Goal: Information Seeking & Learning: Check status

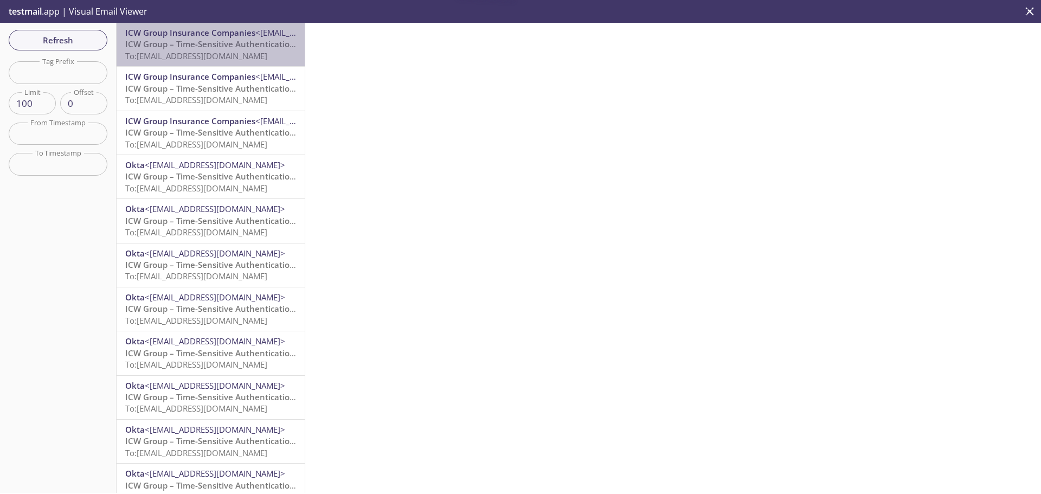
click at [211, 55] on span "To: [EMAIL_ADDRESS][DOMAIN_NAME]" at bounding box center [196, 55] width 142 height 11
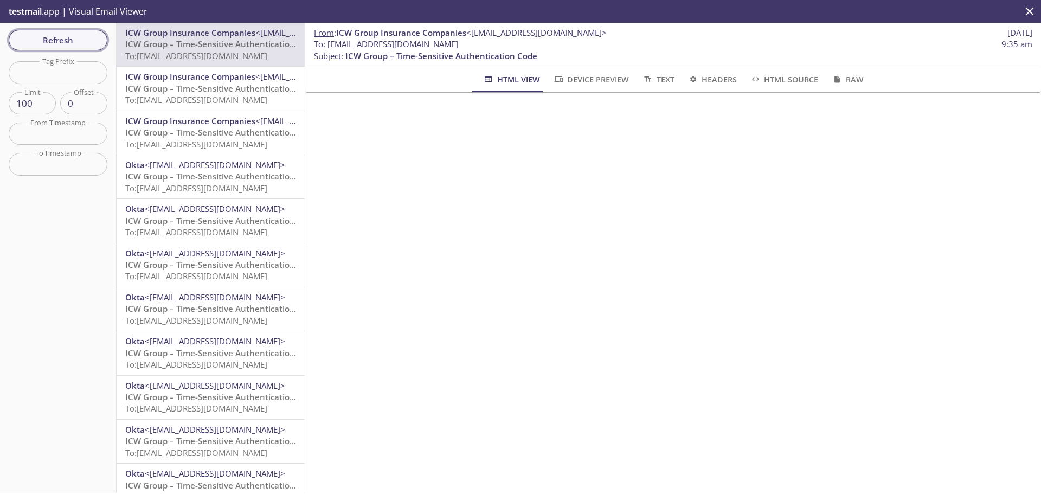
click at [82, 34] on span "Refresh" at bounding box center [57, 40] width 81 height 14
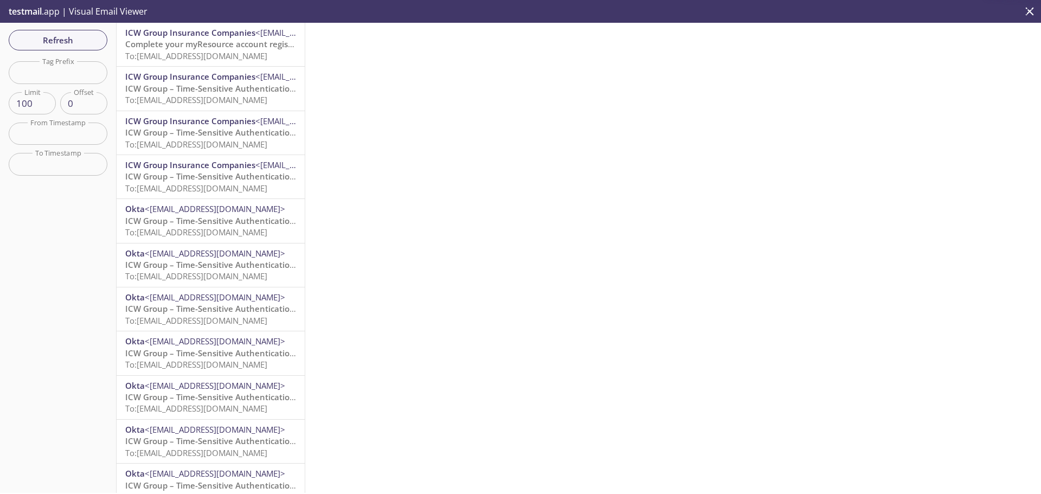
click at [215, 55] on span "To: [EMAIL_ADDRESS][DOMAIN_NAME]" at bounding box center [196, 55] width 142 height 11
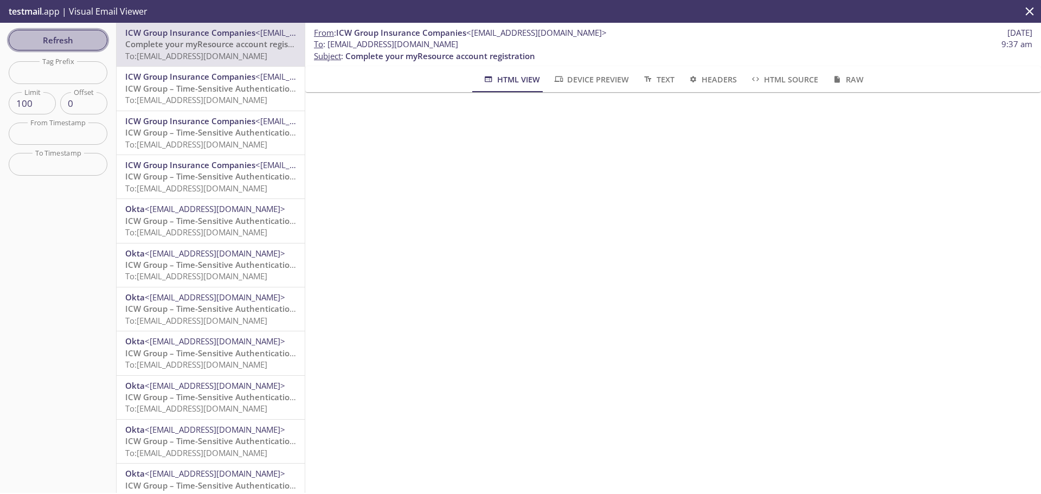
click at [59, 37] on span "Refresh" at bounding box center [57, 40] width 81 height 14
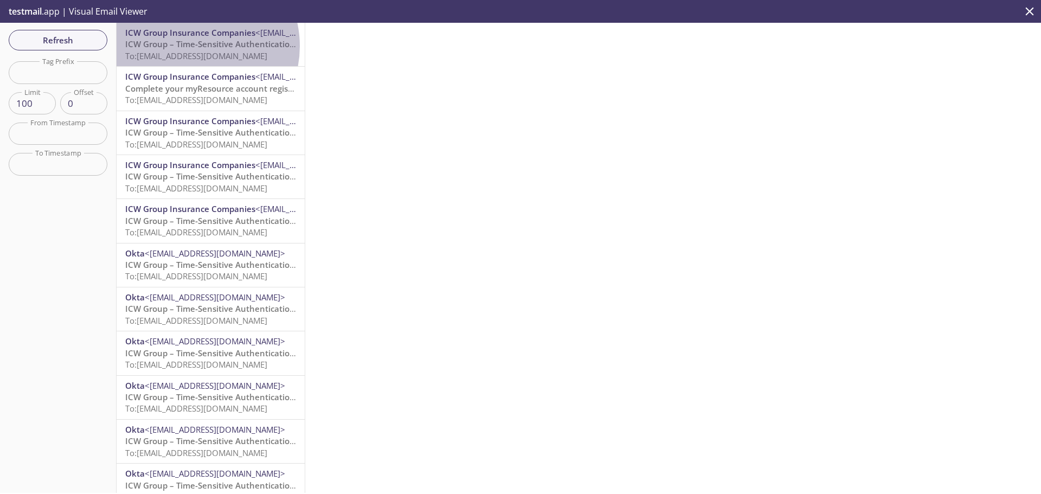
click at [191, 46] on span "ICW Group – Time-Sensitive Authentication Code" at bounding box center [221, 43] width 192 height 11
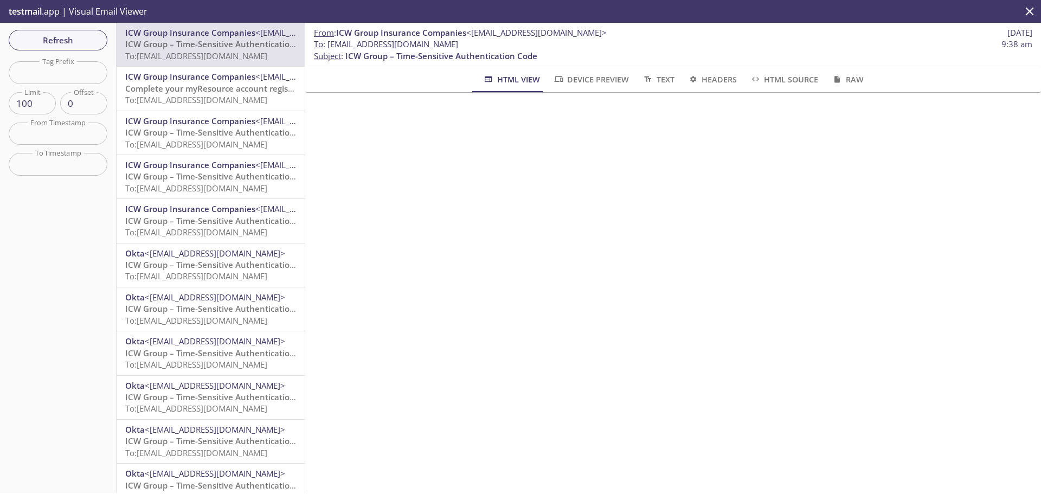
click at [66, 44] on span "Refresh" at bounding box center [57, 40] width 81 height 14
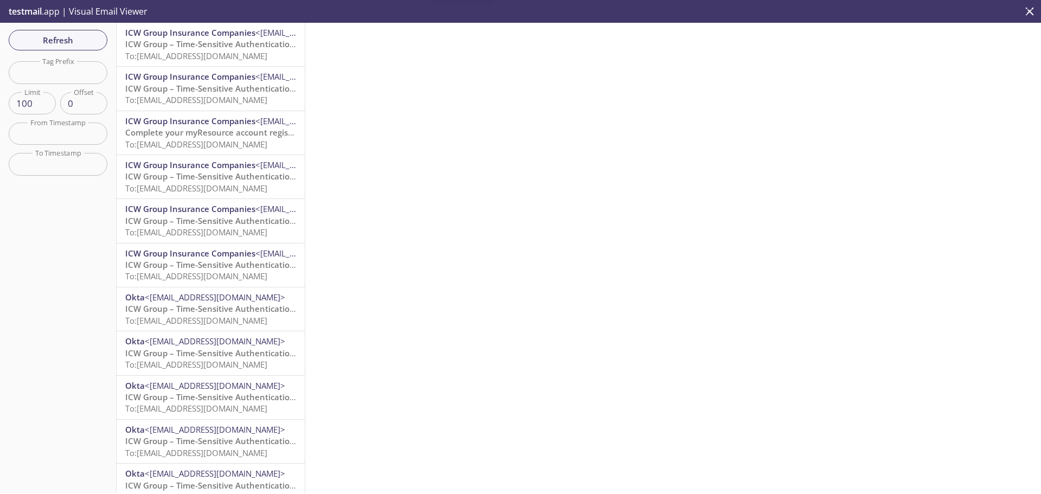
click at [231, 57] on span "To: [EMAIL_ADDRESS][DOMAIN_NAME]" at bounding box center [196, 55] width 142 height 11
